Goal: Task Accomplishment & Management: Use online tool/utility

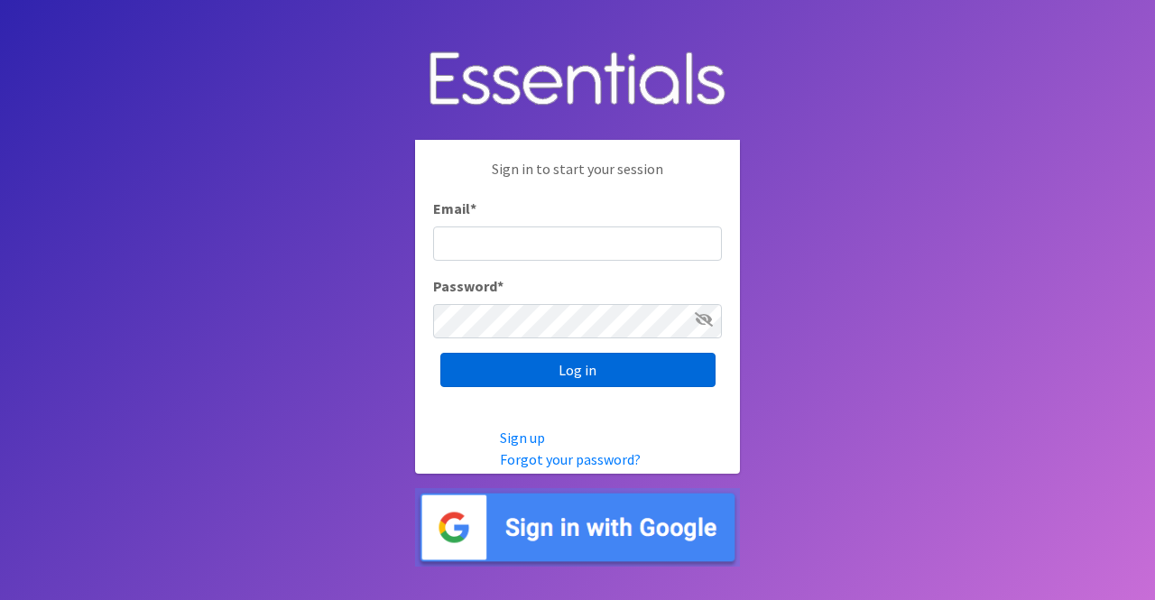
type input "[PERSON_NAME][EMAIL_ADDRESS][DOMAIN_NAME]"
click at [553, 364] on input "Log in" at bounding box center [578, 370] width 275 height 34
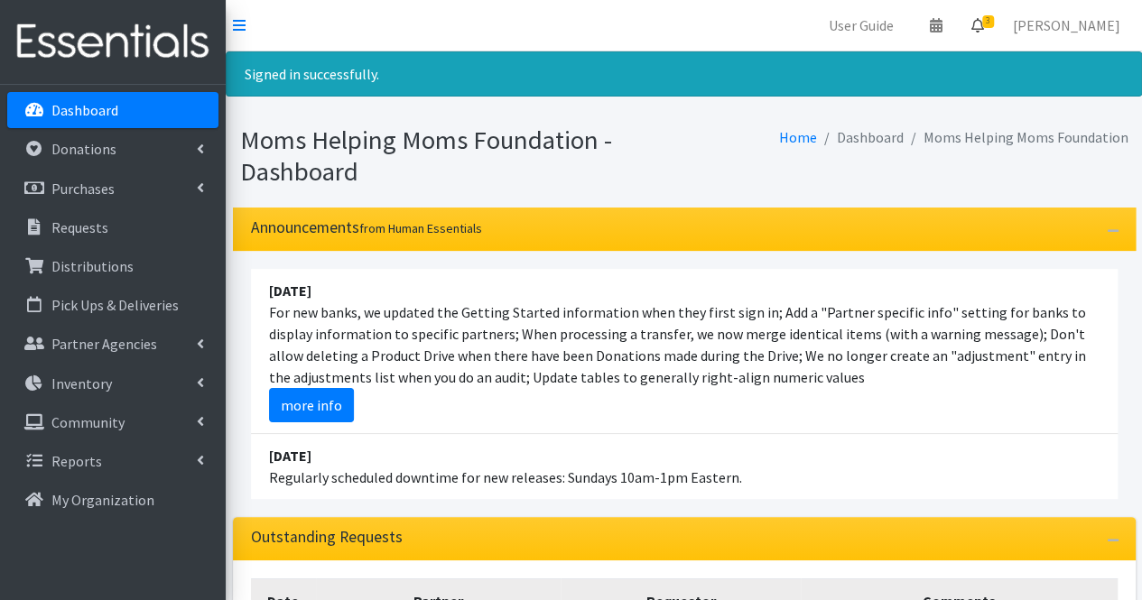
click at [994, 17] on span "3" at bounding box center [988, 21] width 12 height 13
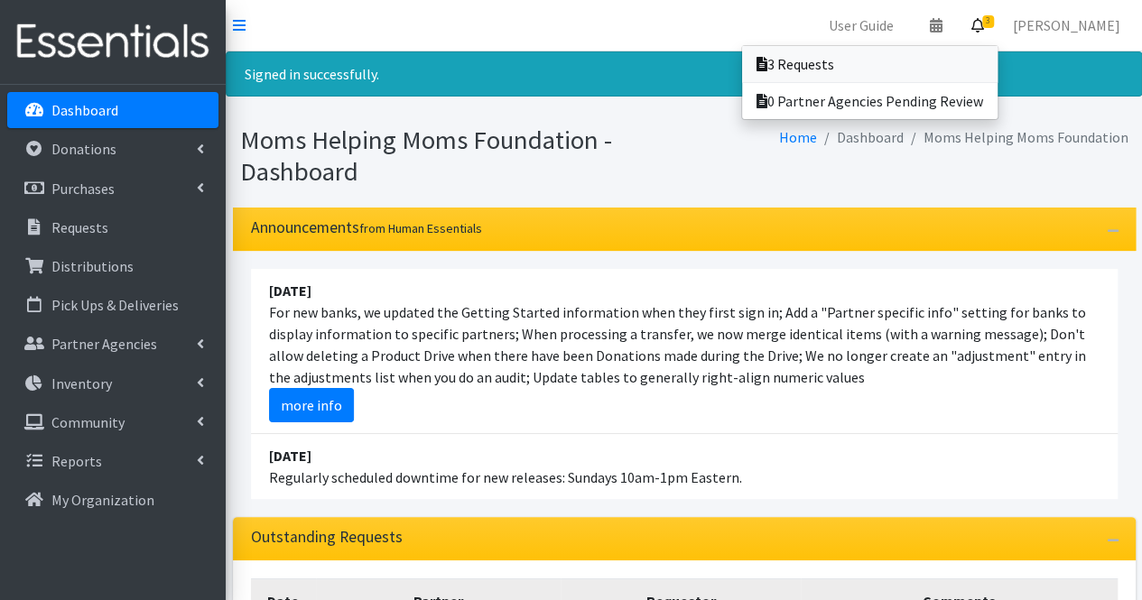
click at [888, 58] on link "3 Requests" at bounding box center [869, 64] width 255 height 36
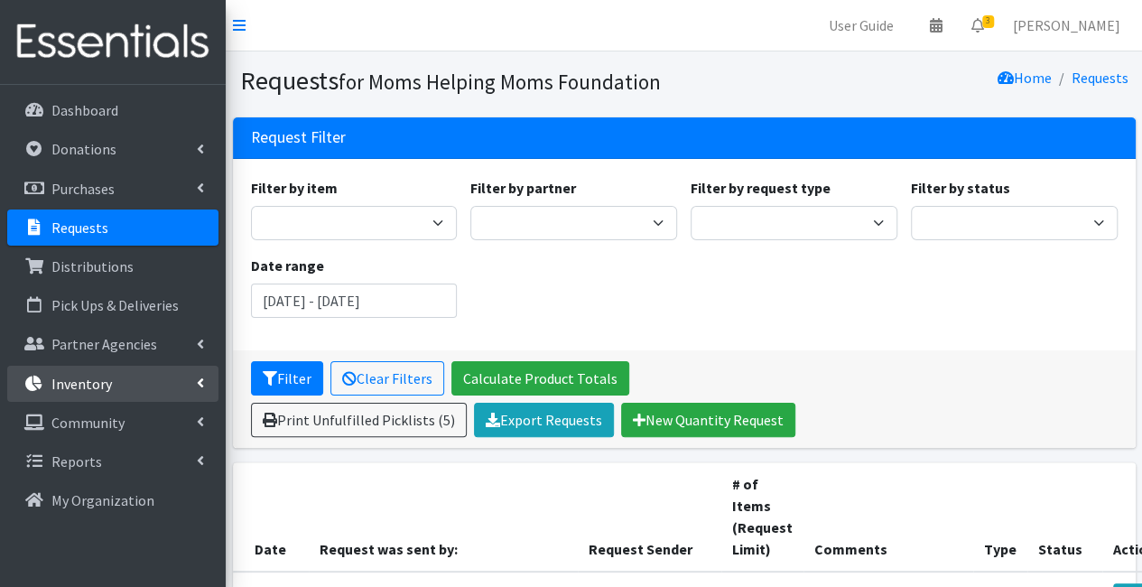
click at [135, 387] on link "Inventory" at bounding box center [112, 384] width 211 height 36
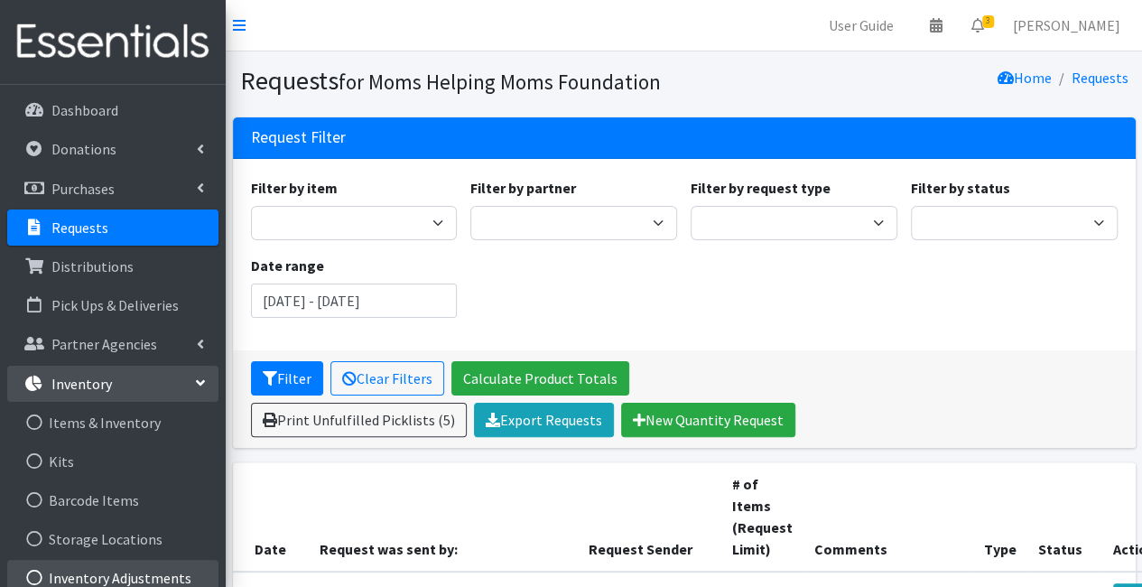
click at [174, 578] on link "Inventory Adjustments" at bounding box center [112, 578] width 211 height 36
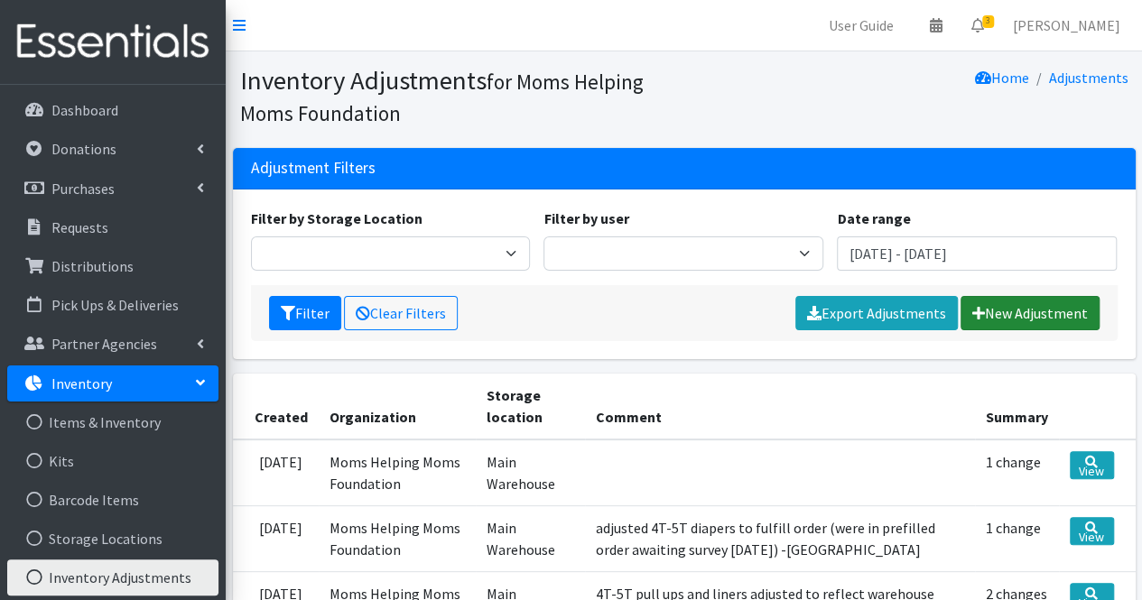
click at [1018, 320] on link "New Adjustment" at bounding box center [1029, 313] width 139 height 34
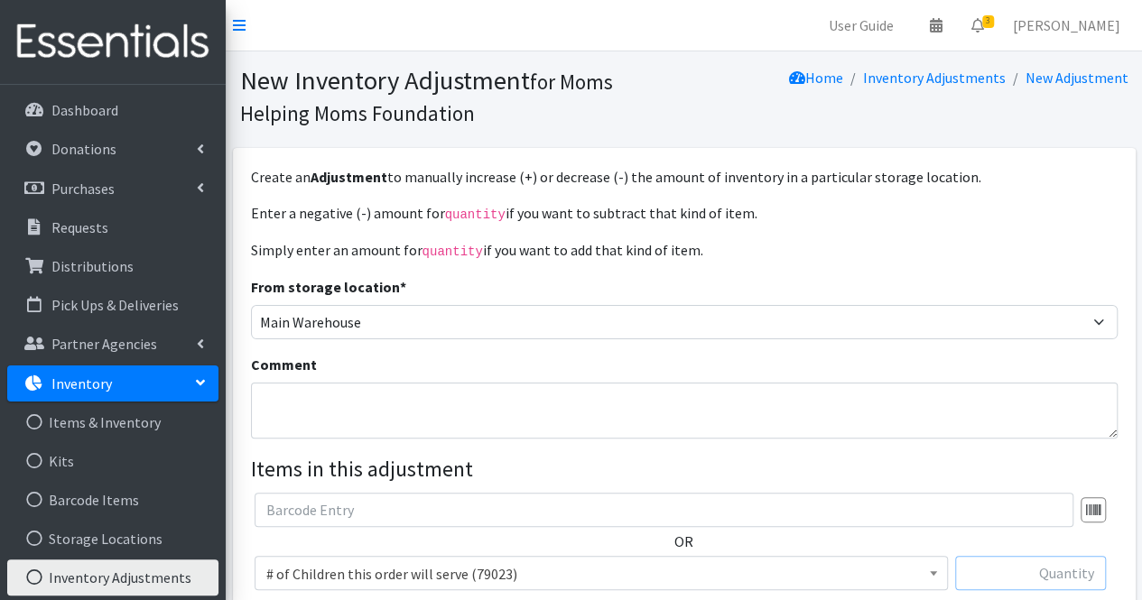
click at [1044, 573] on input "text" at bounding box center [1030, 573] width 151 height 34
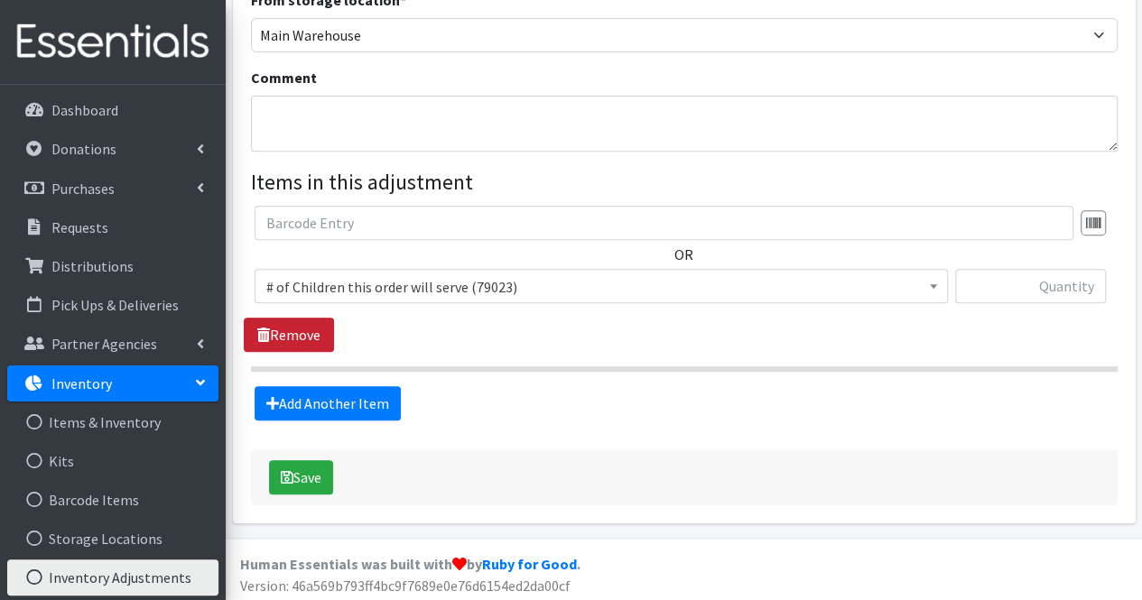
scroll to position [287, 0]
click at [1053, 287] on input "text" at bounding box center [1030, 286] width 151 height 34
type input "144"
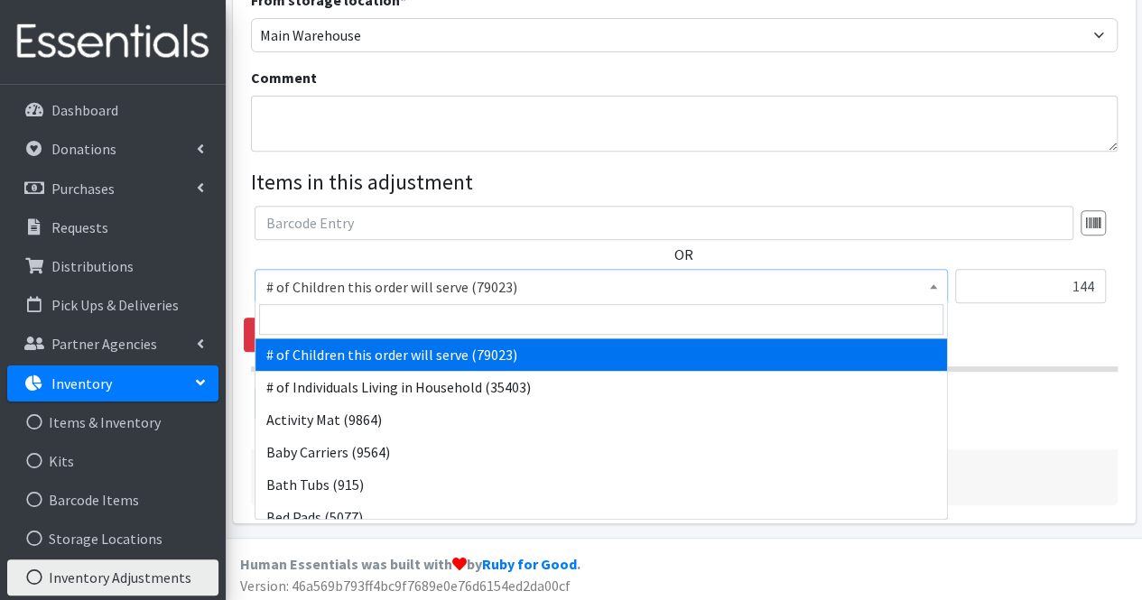
click at [799, 279] on span "# of Children this order will serve (79023)" at bounding box center [601, 286] width 670 height 25
click at [671, 325] on input "search" at bounding box center [601, 319] width 684 height 31
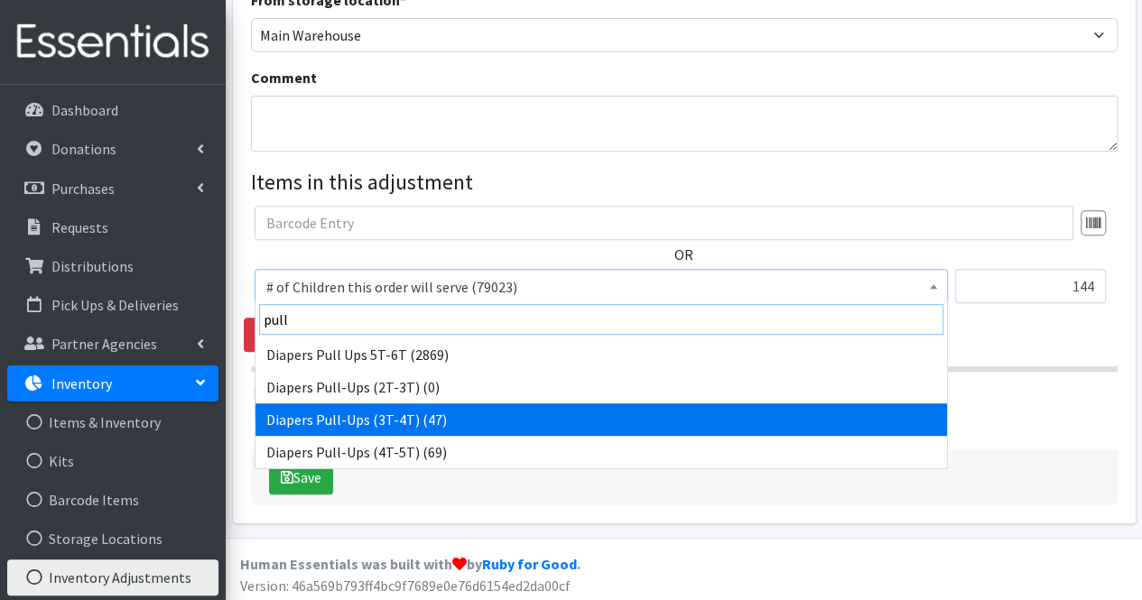
type input "pull"
select select "1972"
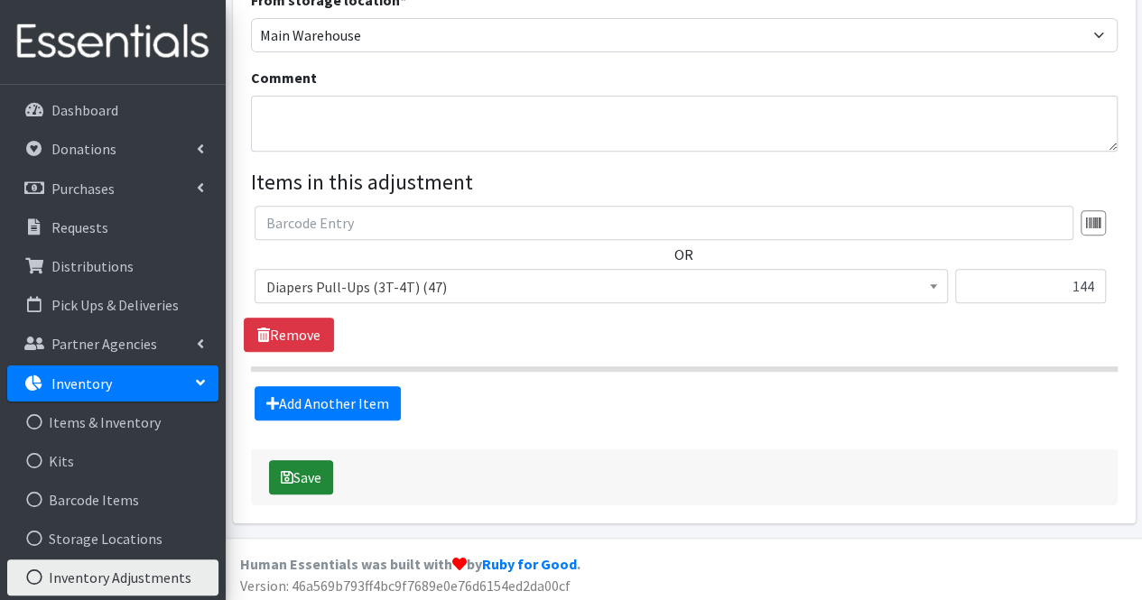
click at [315, 471] on button "Save" at bounding box center [301, 477] width 64 height 34
